Goal: Navigation & Orientation: Understand site structure

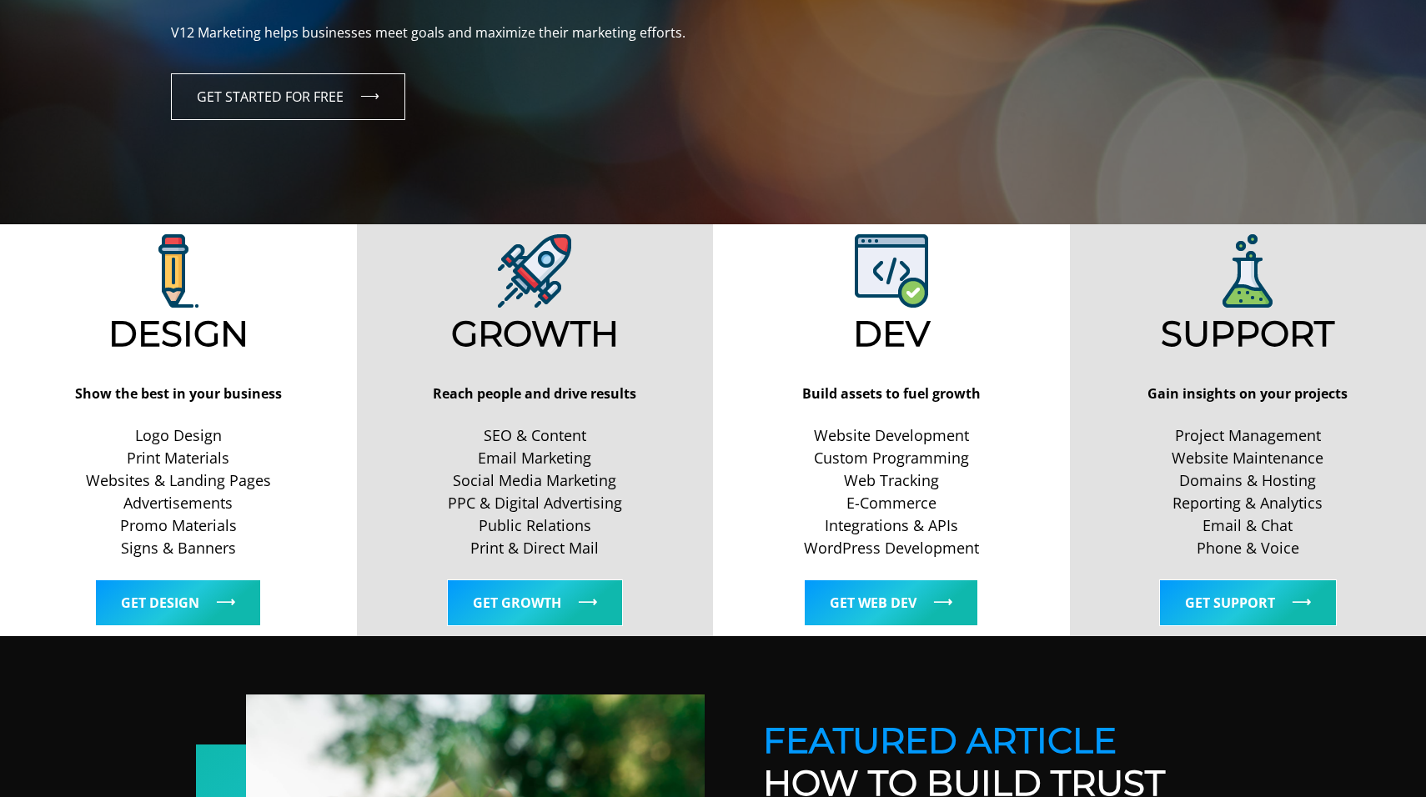
scroll to position [414, 0]
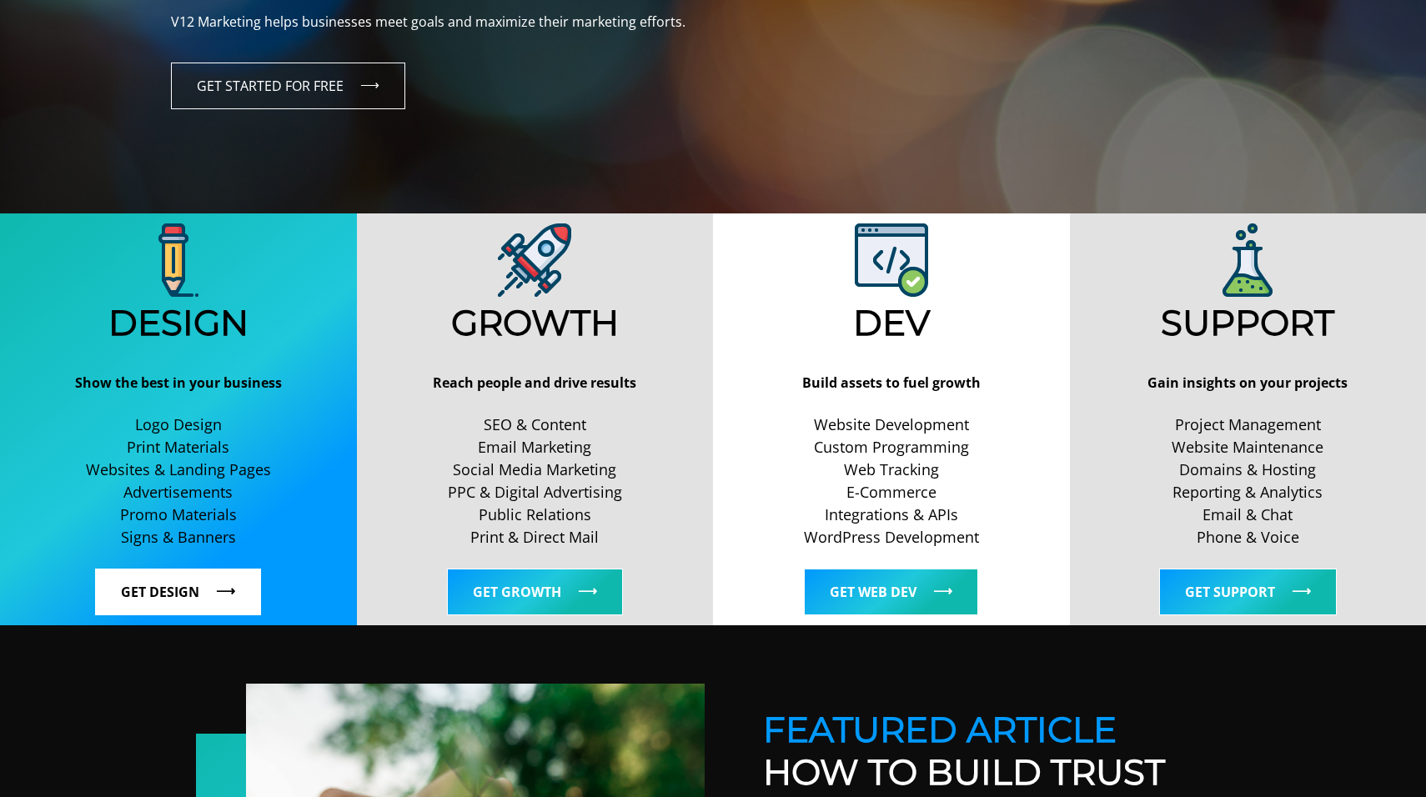
click at [208, 611] on link "Get Design" at bounding box center [178, 592] width 166 height 47
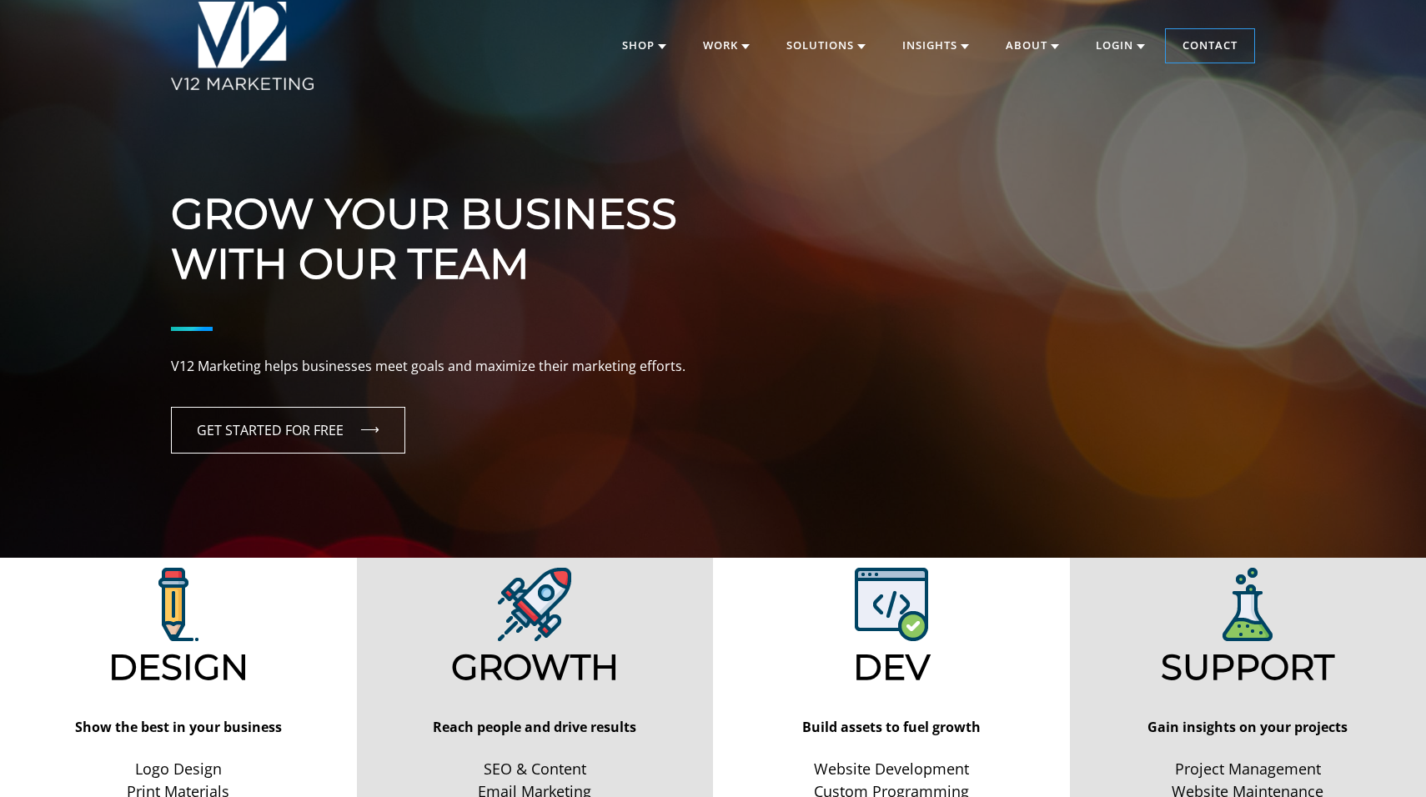
scroll to position [0, 0]
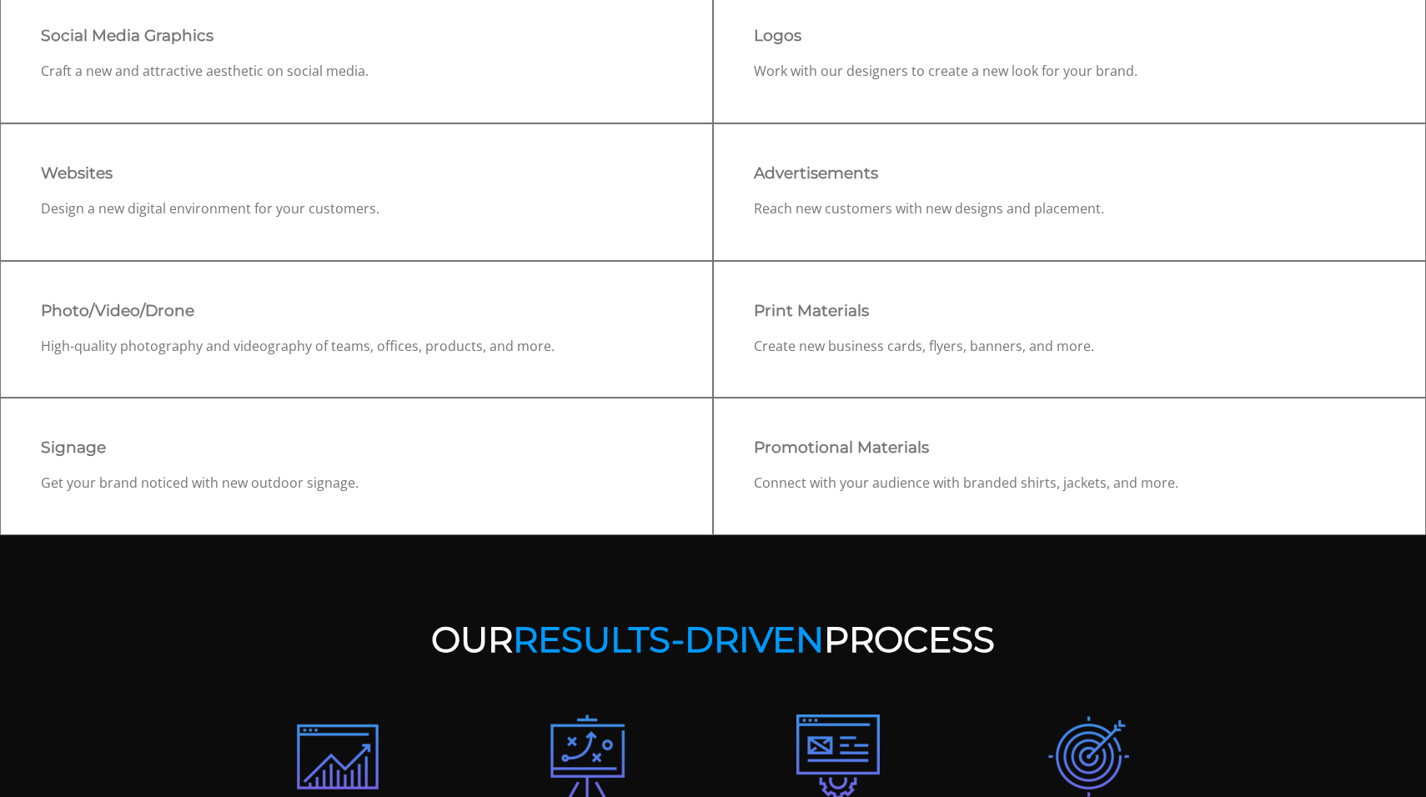
scroll to position [864, 0]
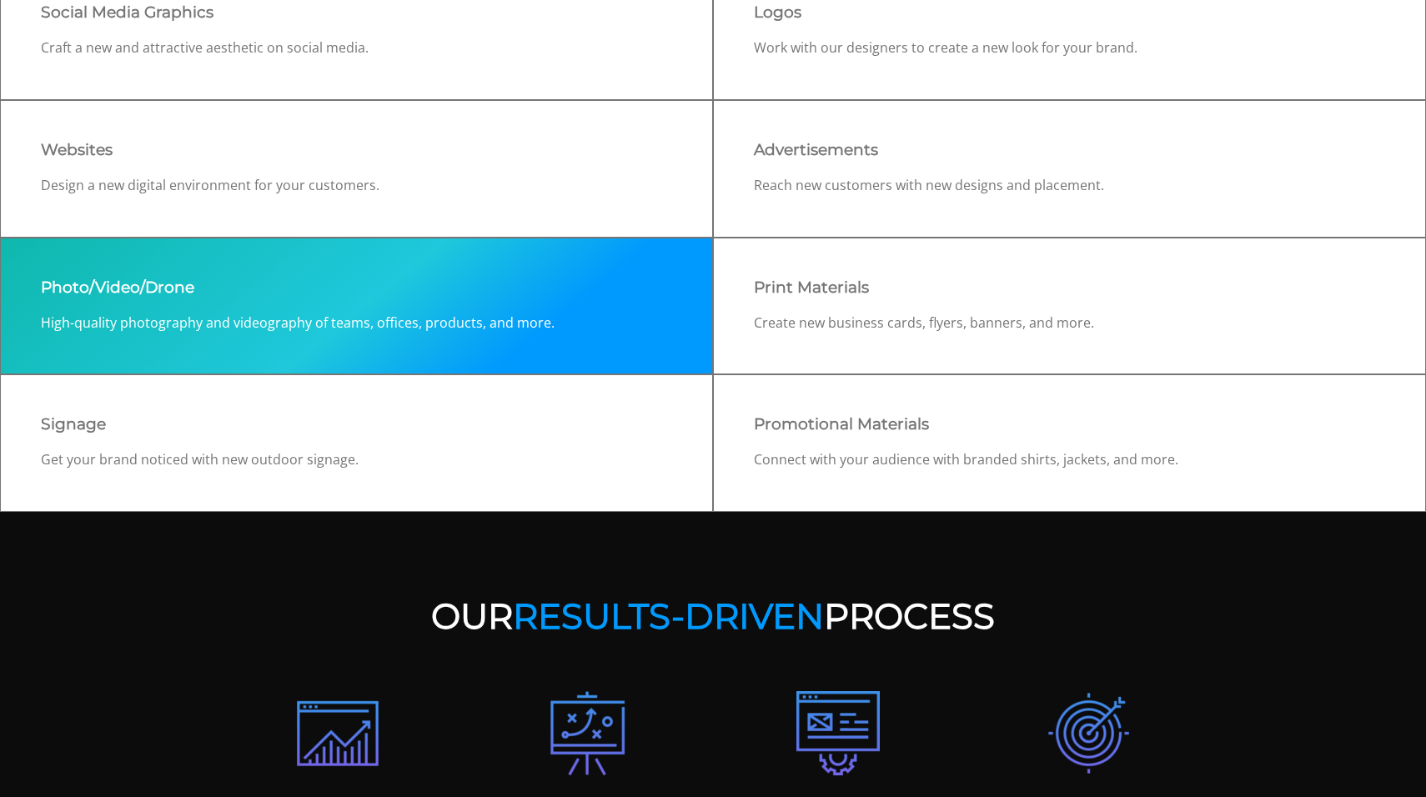
click at [272, 308] on div "Photo/Video/Drone High-quality photography and videography of teams, offices, p…" at bounding box center [356, 307] width 713 height 138
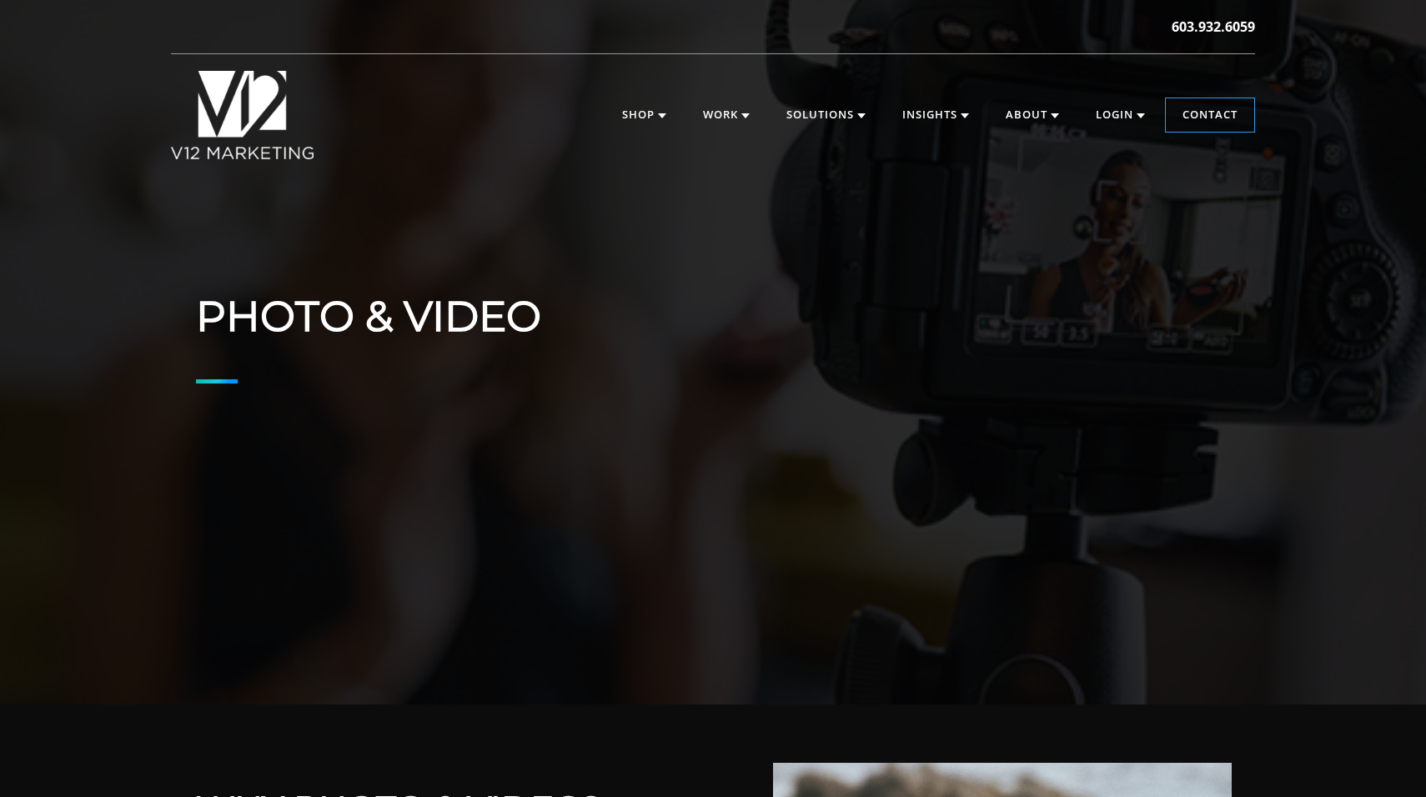
click at [247, 113] on img at bounding box center [242, 115] width 143 height 88
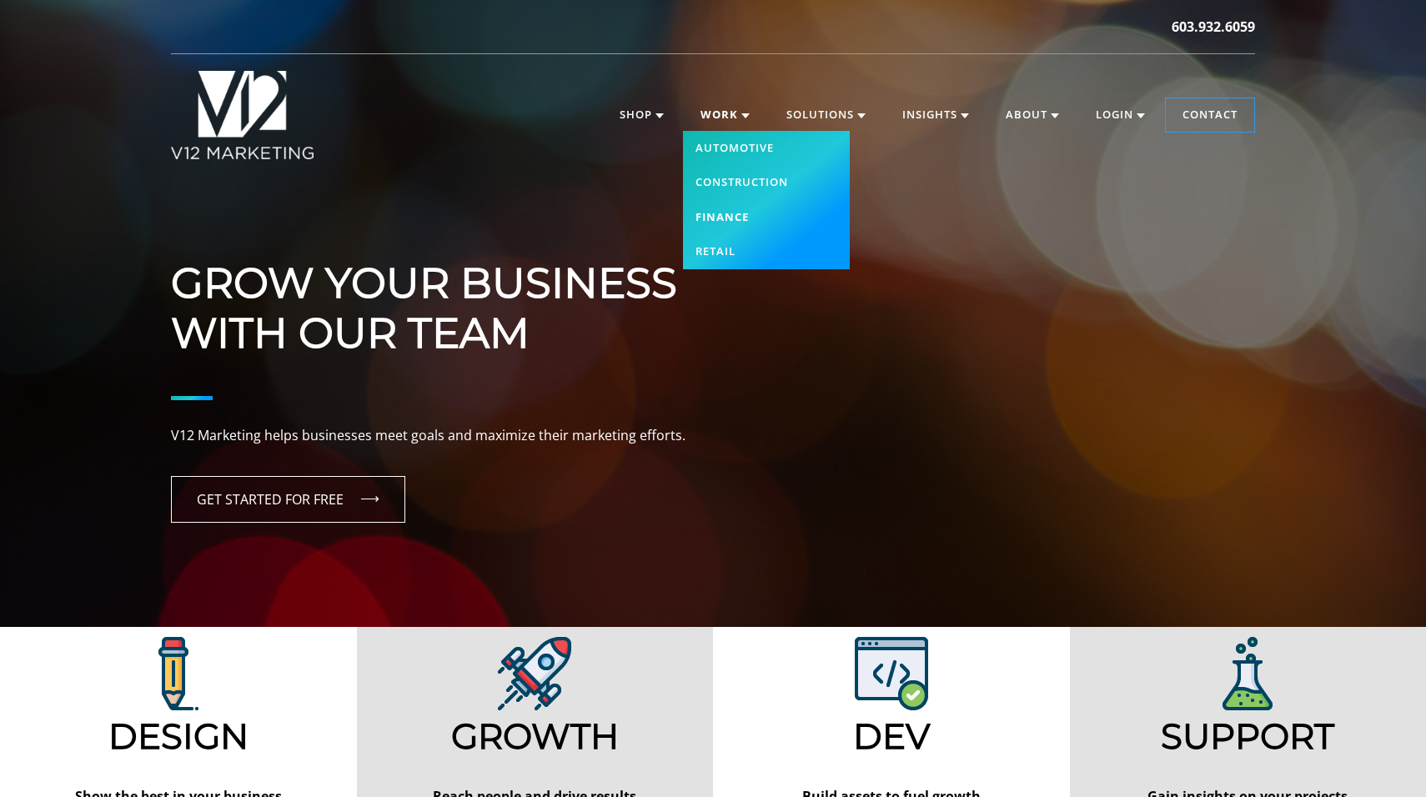
click at [728, 217] on link "Finance" at bounding box center [766, 217] width 167 height 35
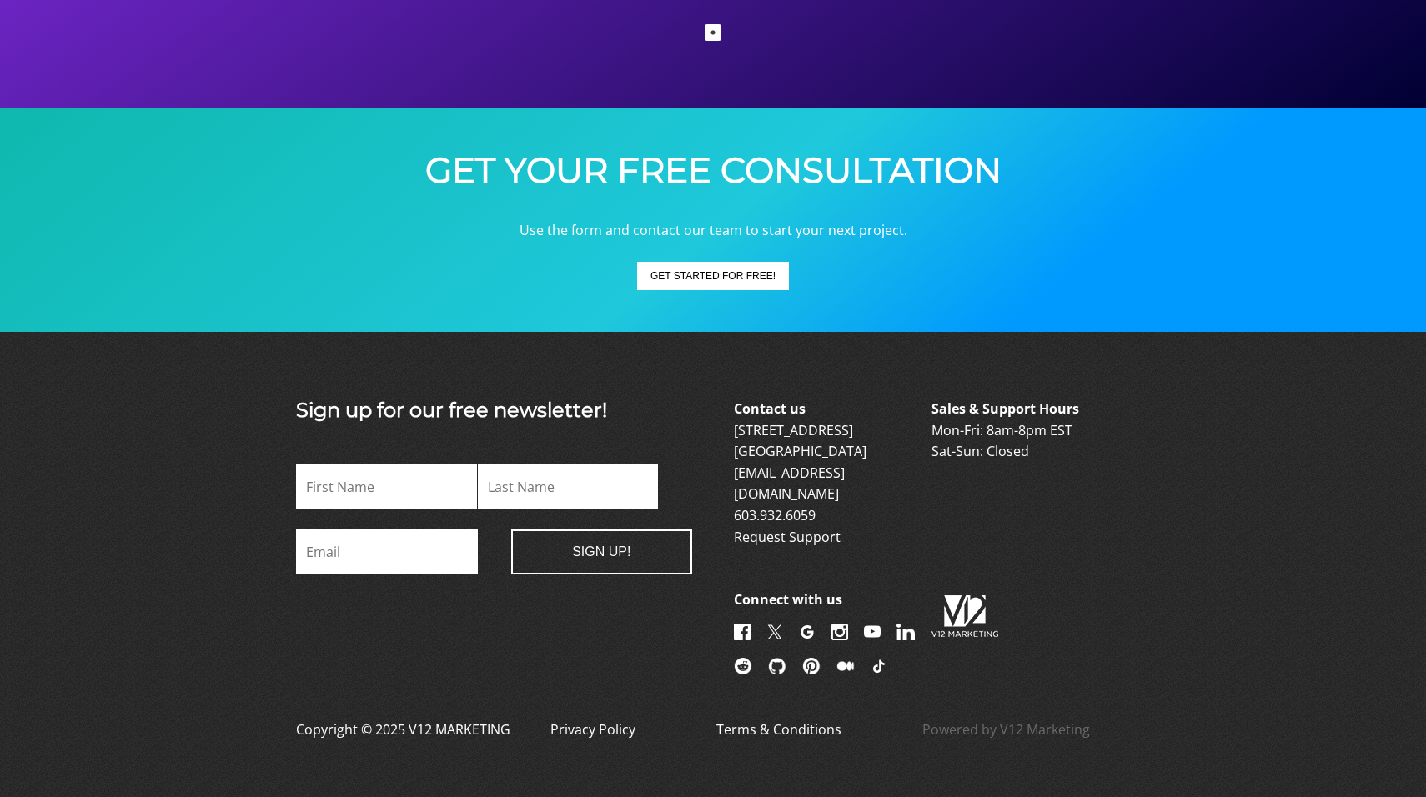
scroll to position [2818, 0]
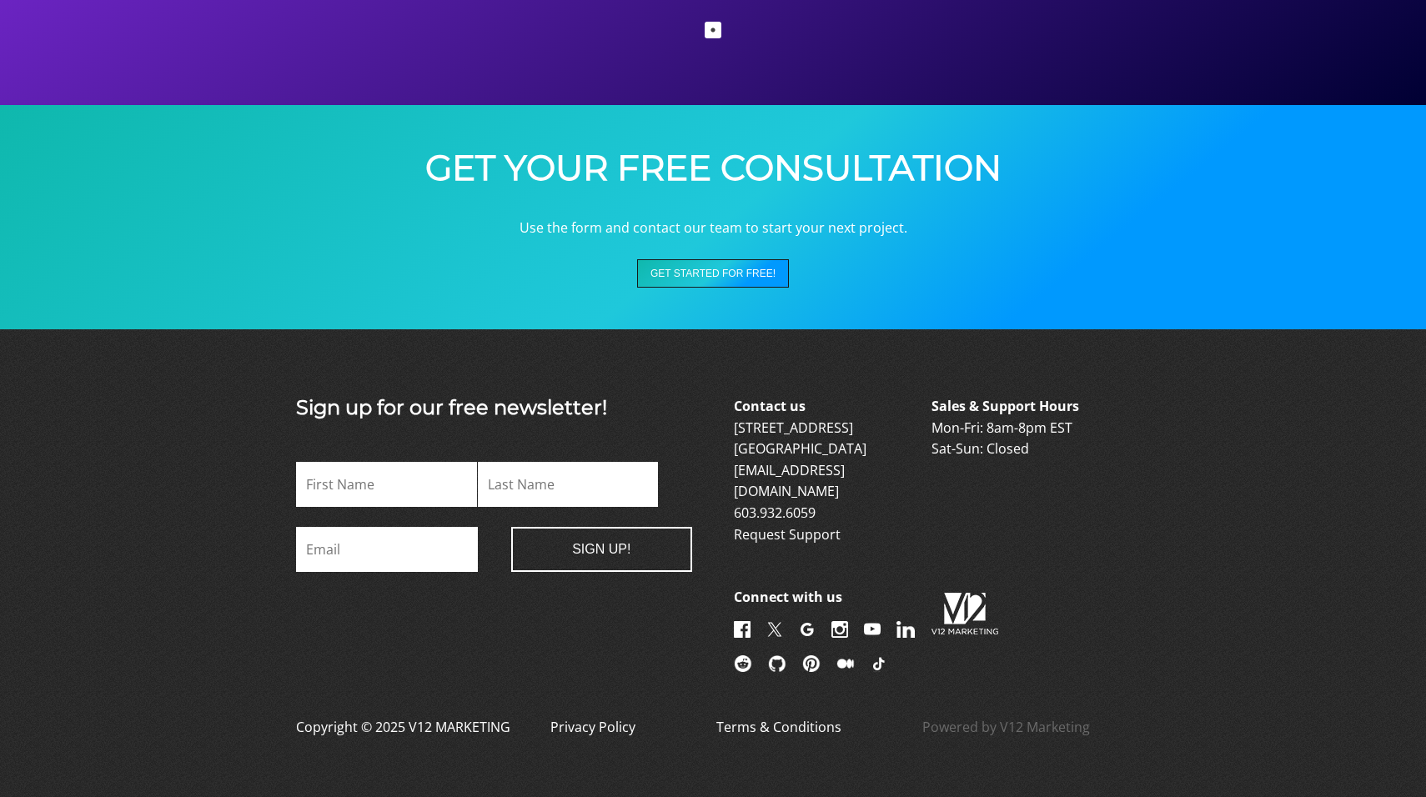
click at [721, 277] on button "Get Started For FREE!" at bounding box center [713, 273] width 152 height 28
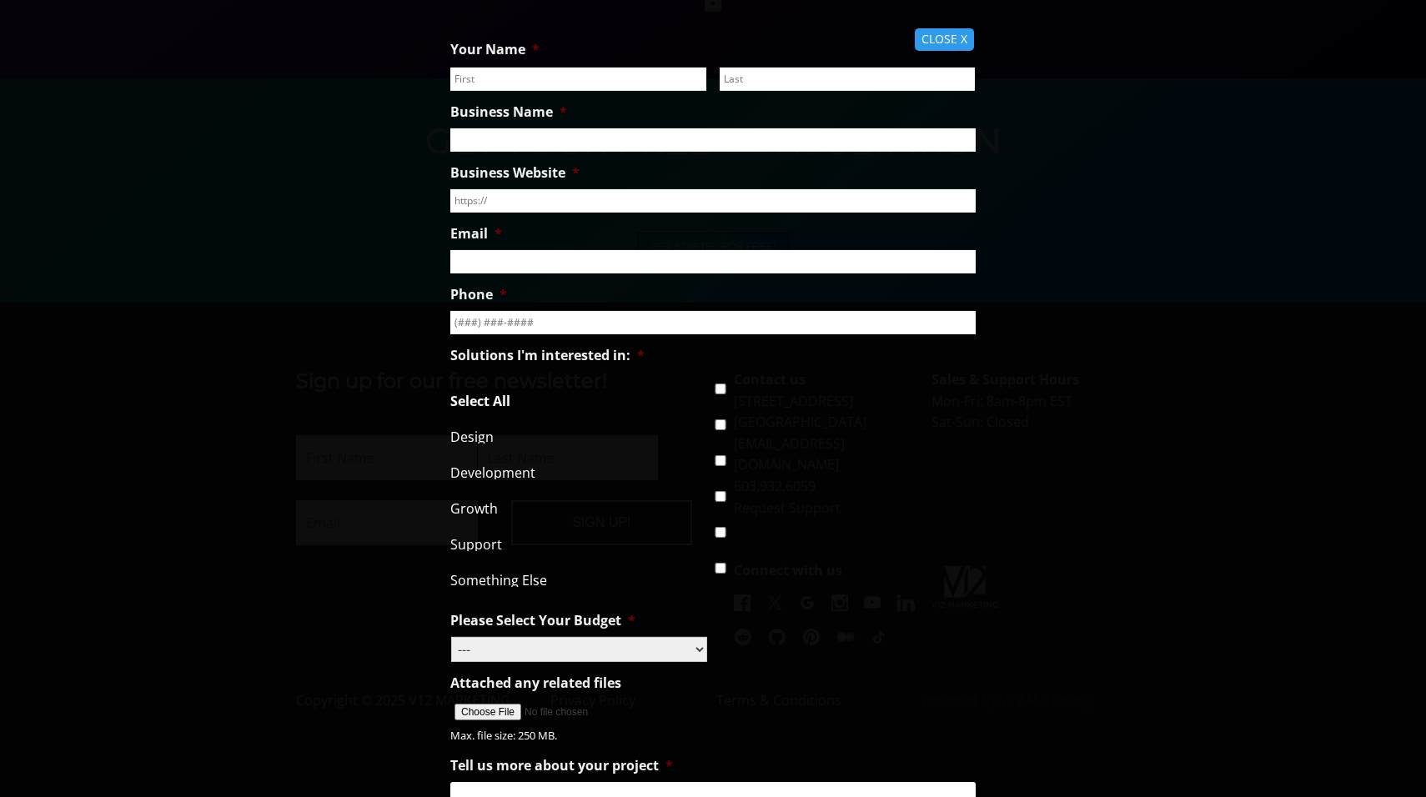
scroll to position [2857, 0]
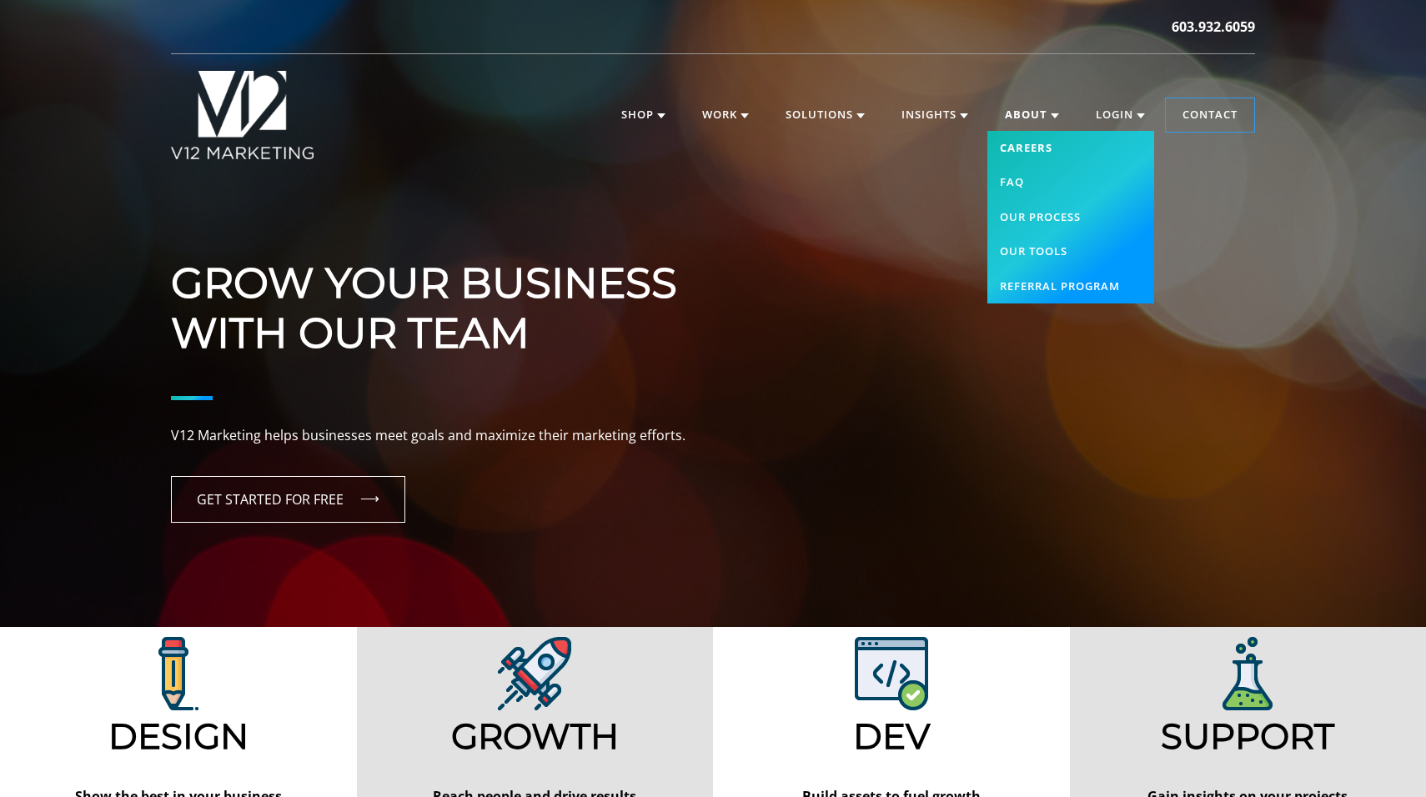
click at [1023, 151] on link "Careers" at bounding box center [1070, 148] width 167 height 35
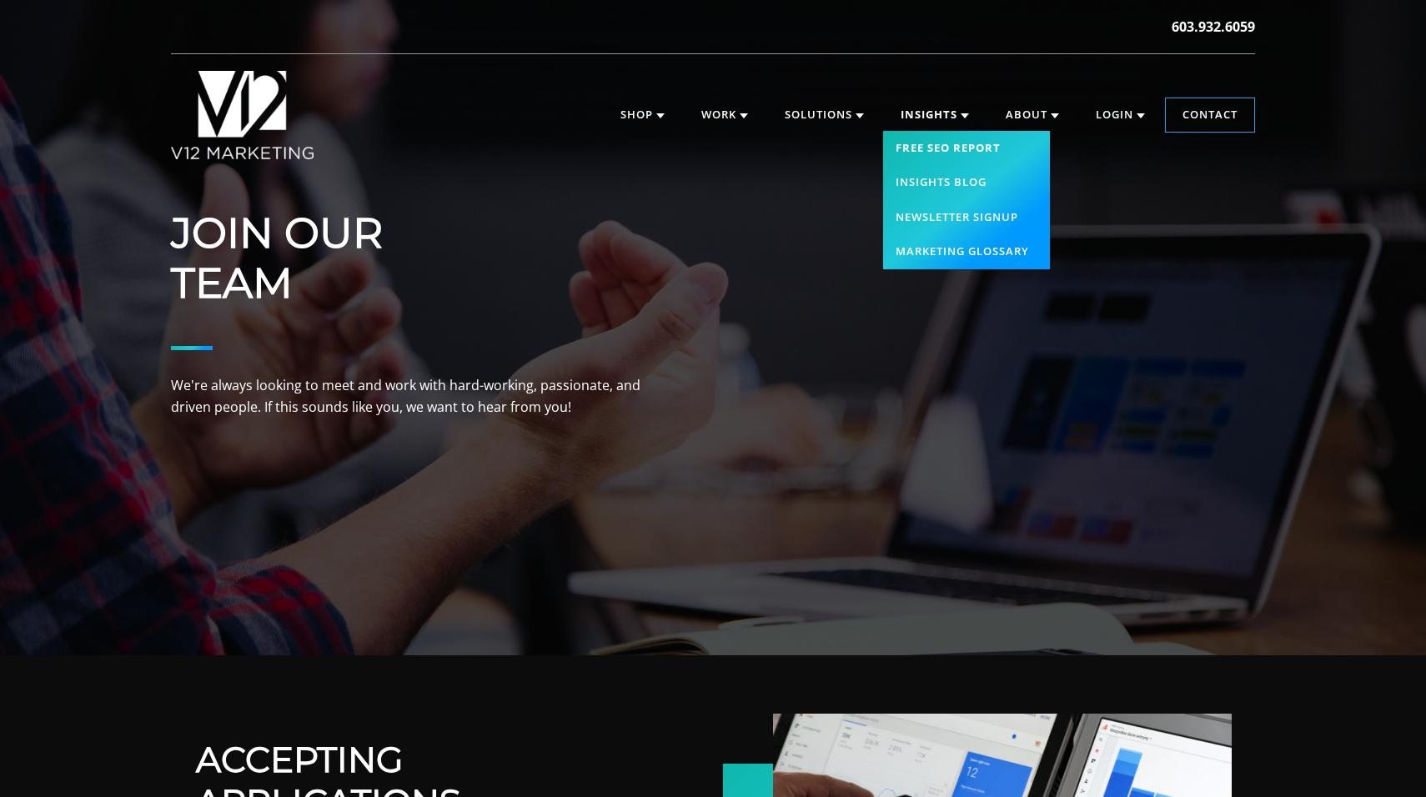
click at [955, 151] on link "Free SEO Report" at bounding box center [966, 148] width 167 height 35
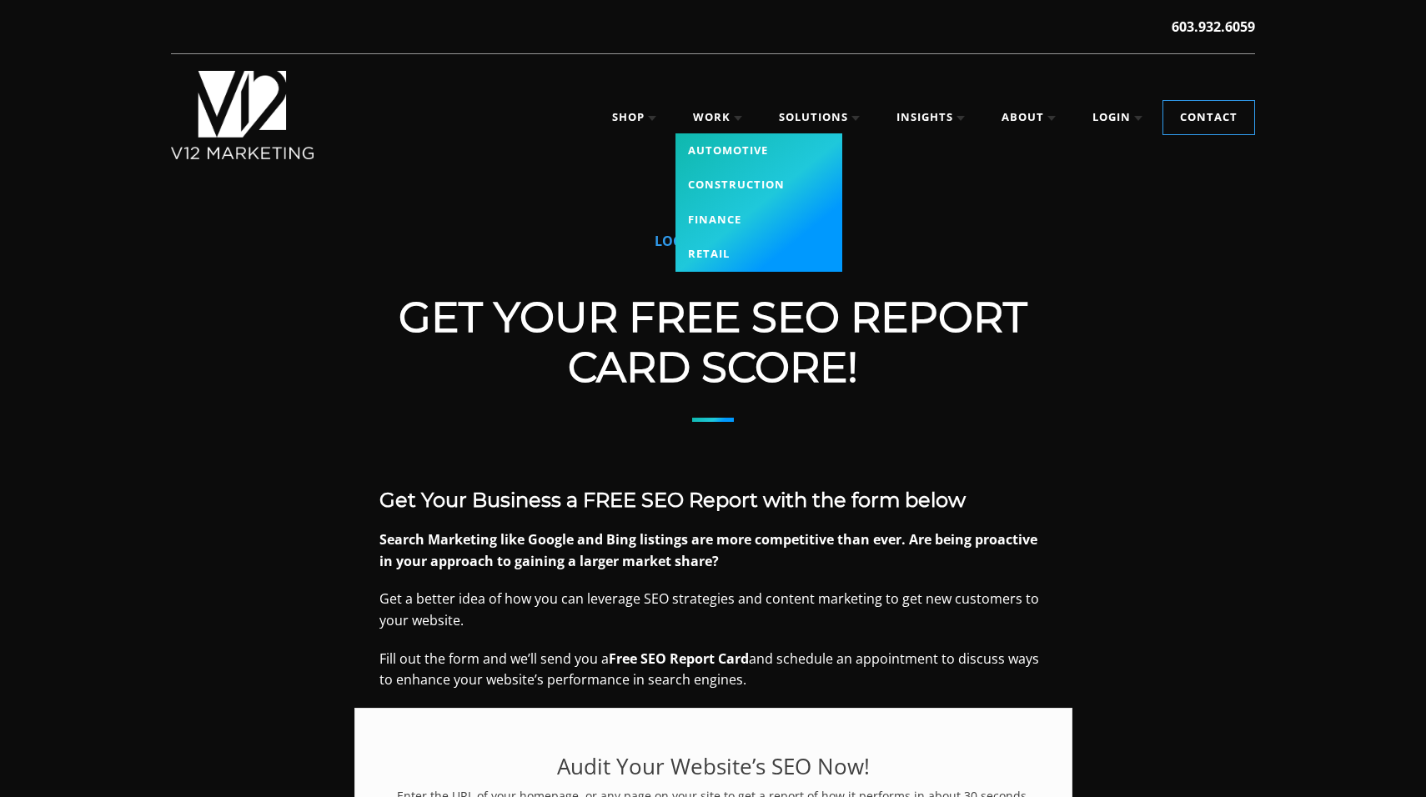
click at [712, 217] on link "Finance" at bounding box center [758, 220] width 167 height 35
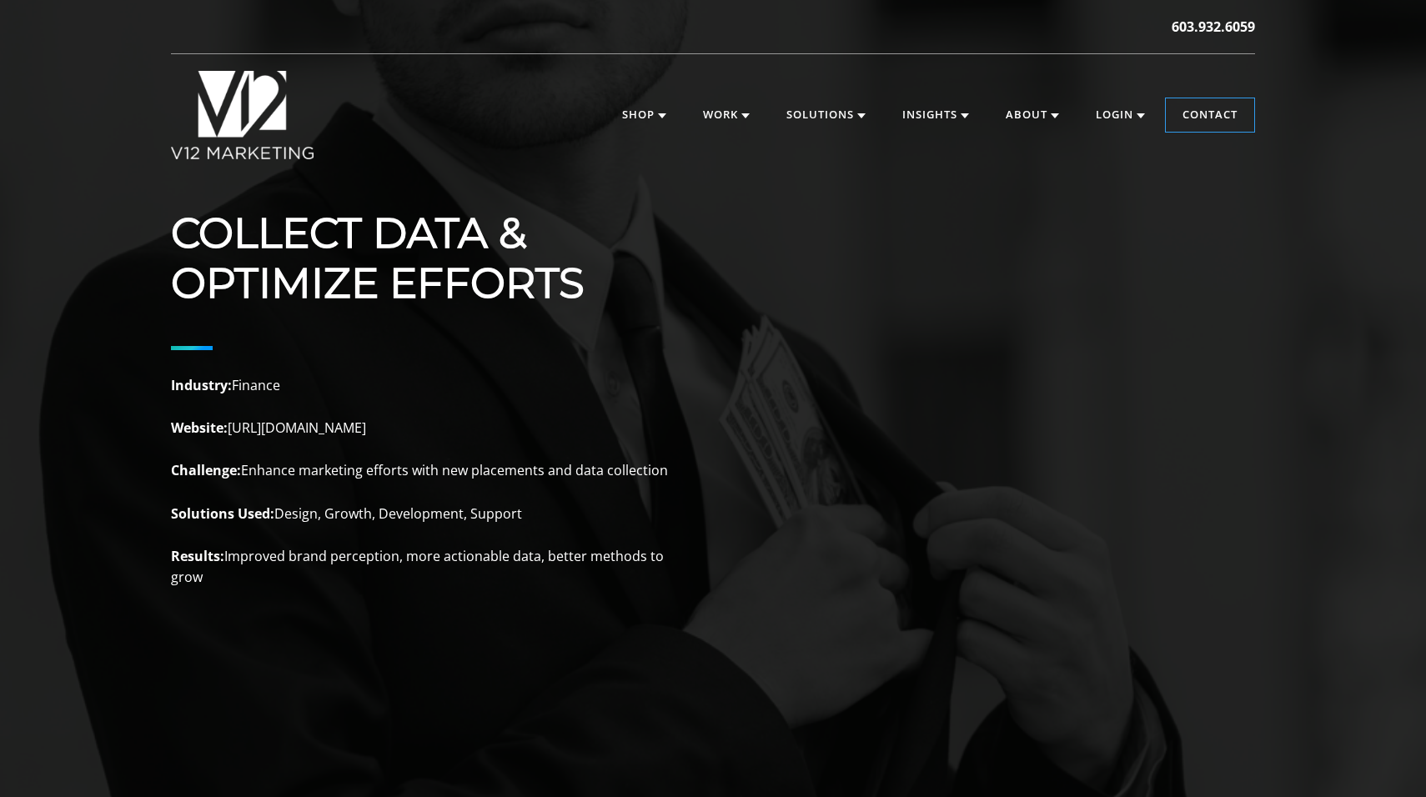
click at [273, 113] on img at bounding box center [242, 115] width 143 height 88
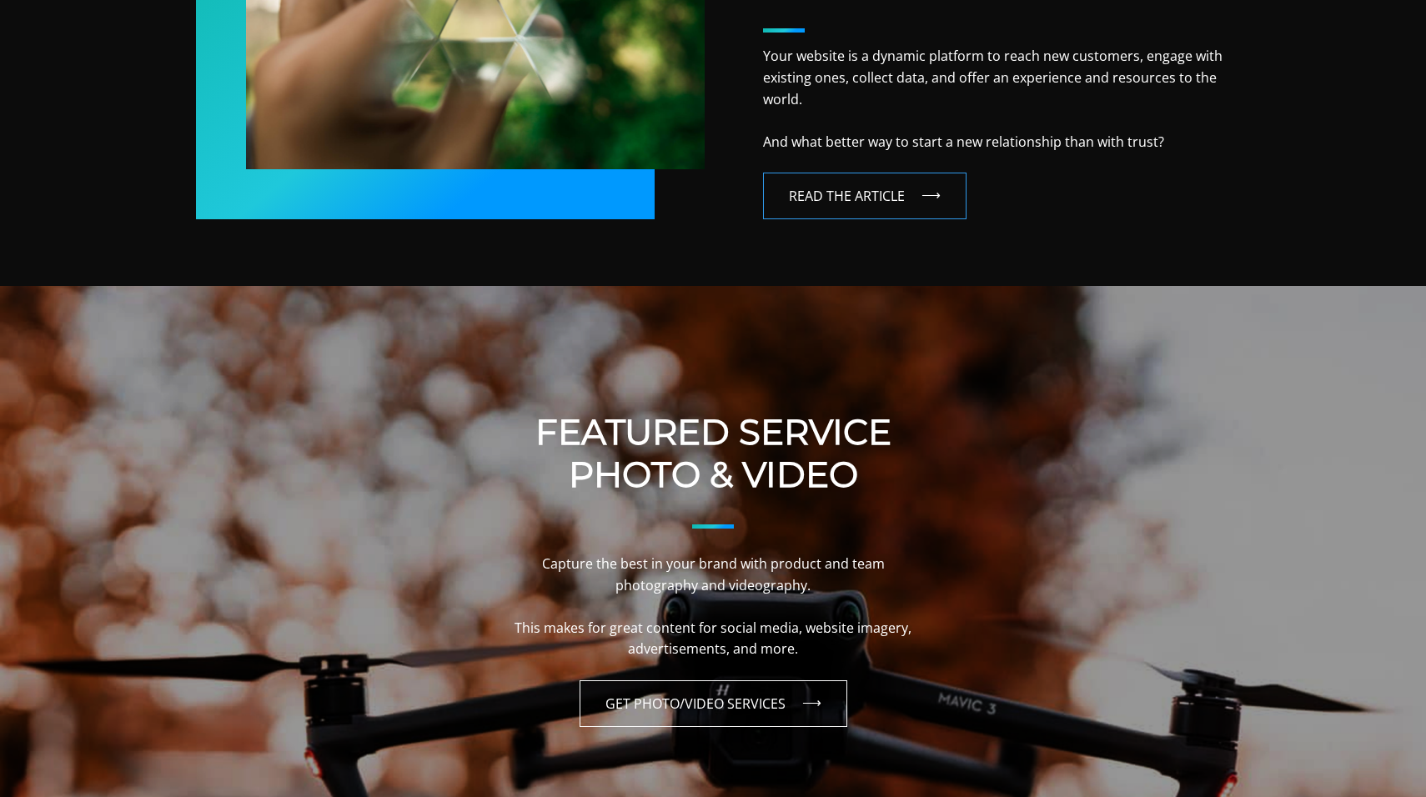
scroll to position [1227, 0]
